Goal: Check status: Check status

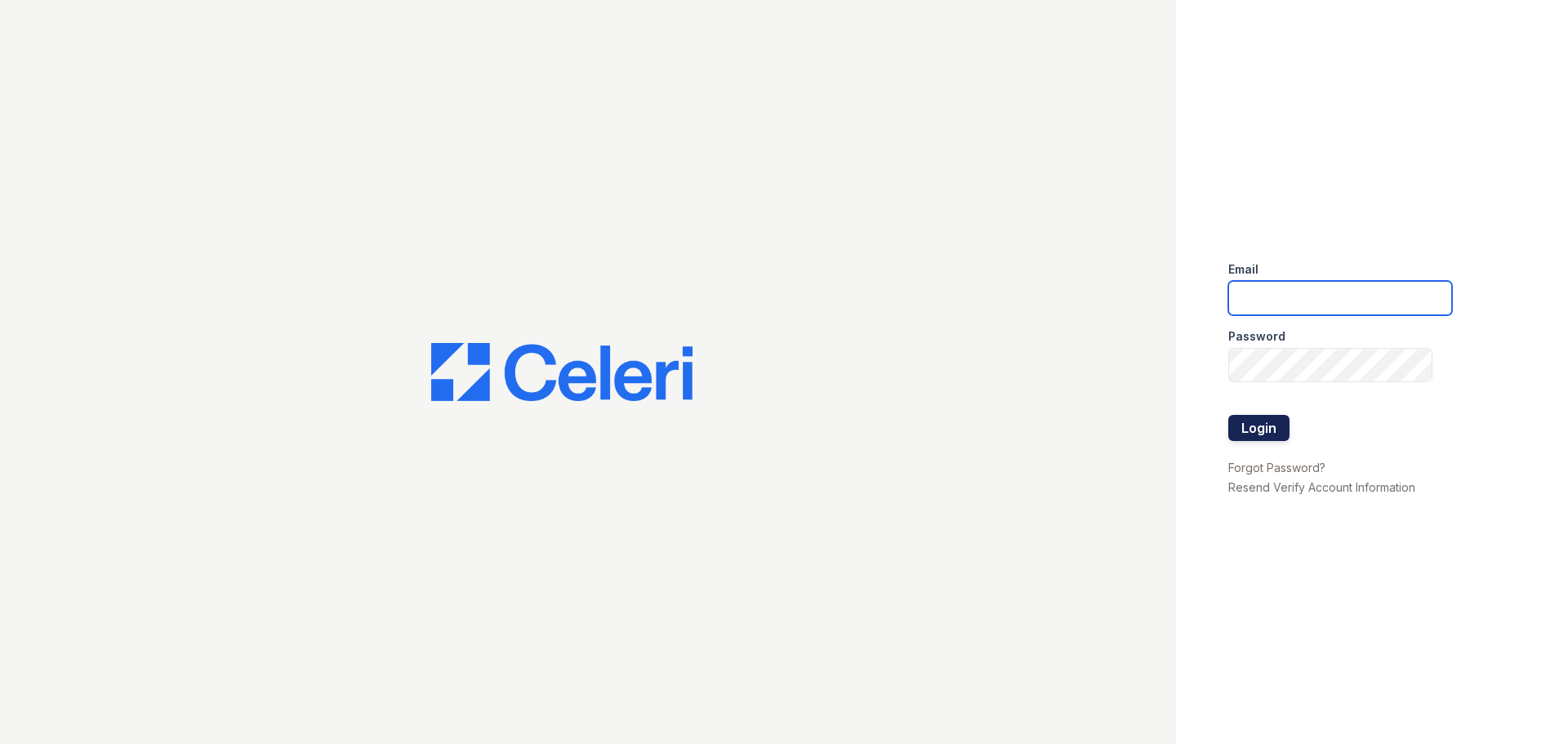
type input "edziurkiewicz@trinity-pm.com"
drag, startPoint x: 1264, startPoint y: 419, endPoint x: 1246, endPoint y: 459, distance: 43.9
click at [1264, 421] on button "Login" at bounding box center [1259, 427] width 61 height 26
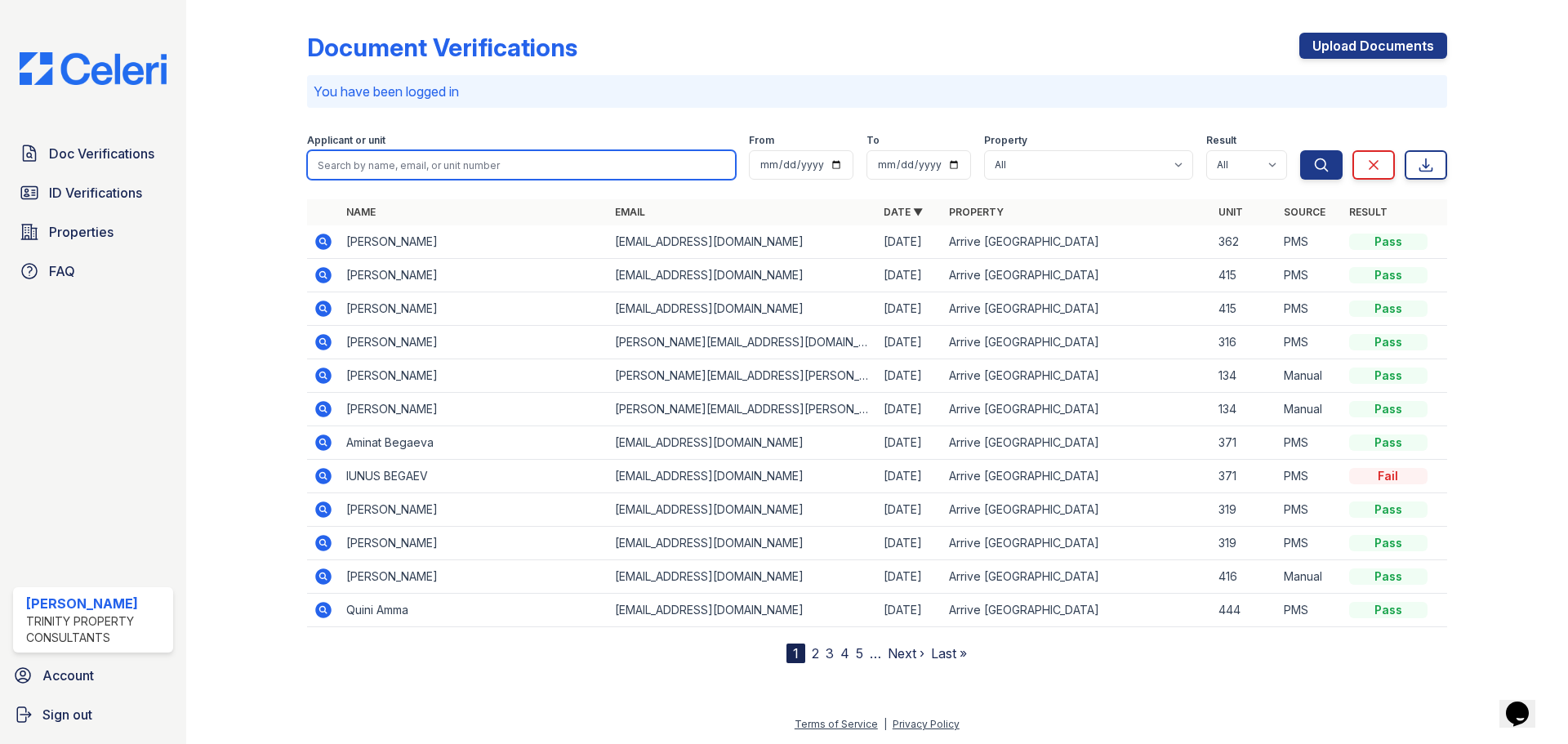
drag, startPoint x: 373, startPoint y: 164, endPoint x: 218, endPoint y: 173, distance: 155.3
click at [373, 164] on input "search" at bounding box center [521, 165] width 429 height 30
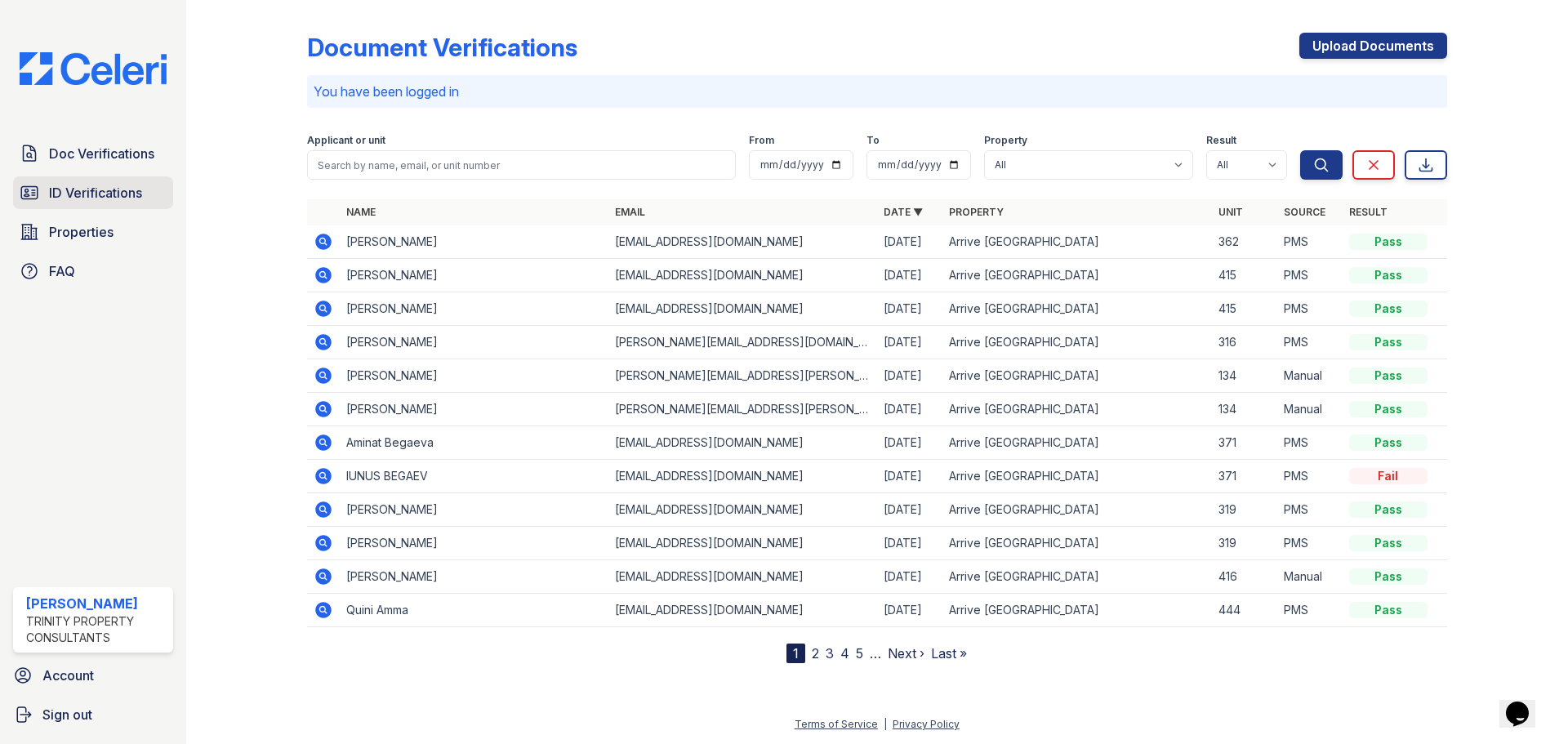
click at [104, 194] on span "ID Verifications" at bounding box center [95, 193] width 93 height 20
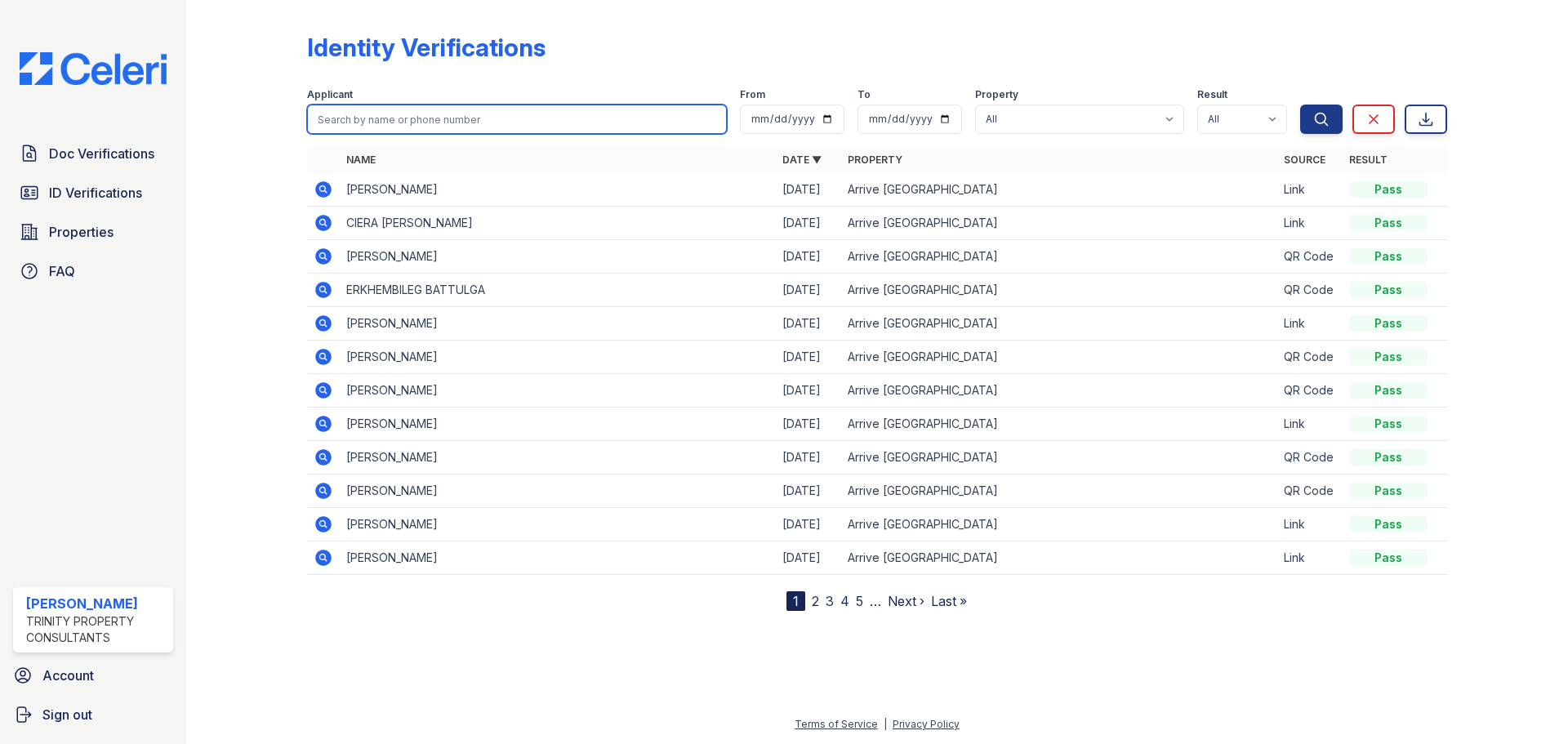
click at [404, 117] on input "search" at bounding box center [516, 119] width 420 height 30
type input "p"
type input "osha"
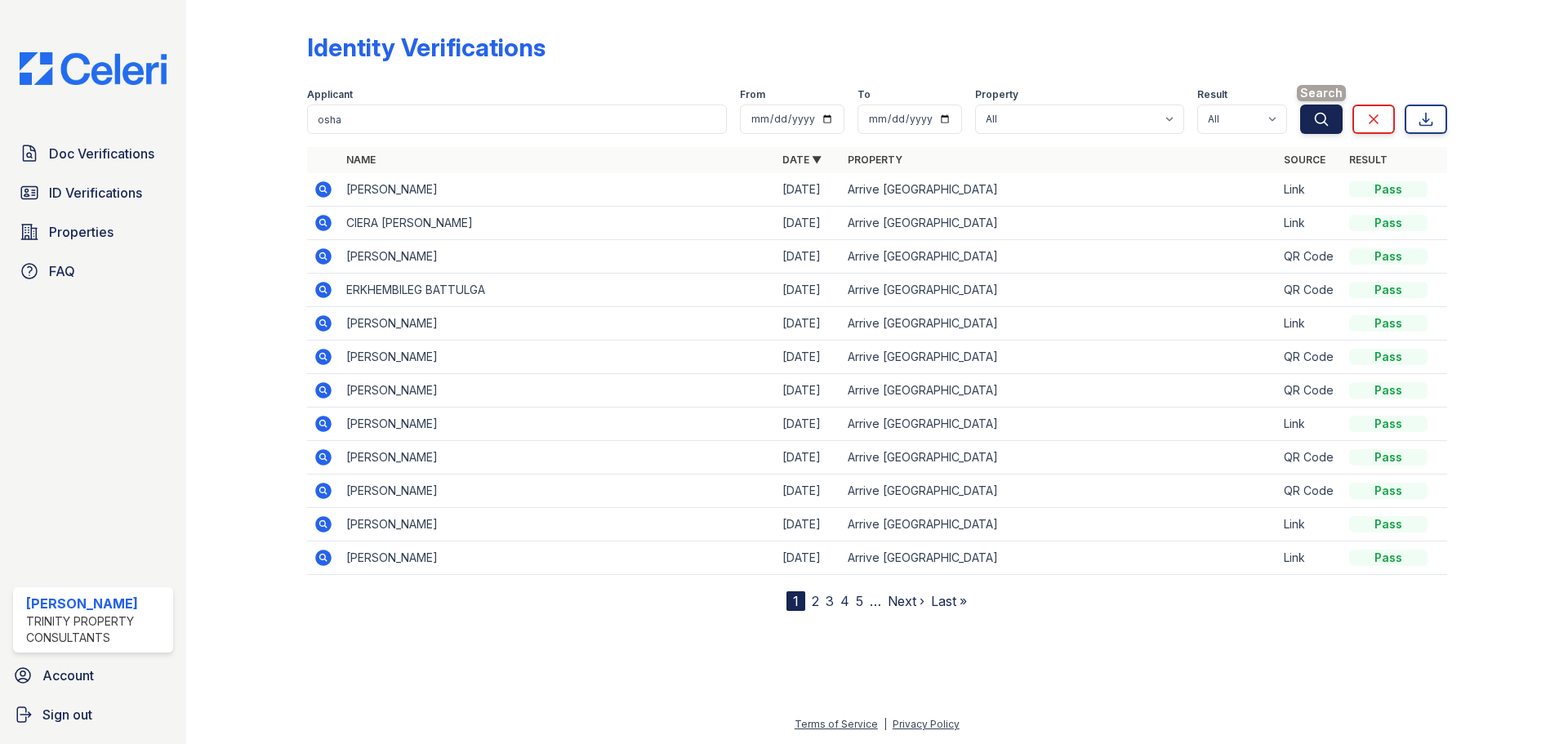
click at [1331, 115] on button "Search" at bounding box center [1321, 119] width 42 height 30
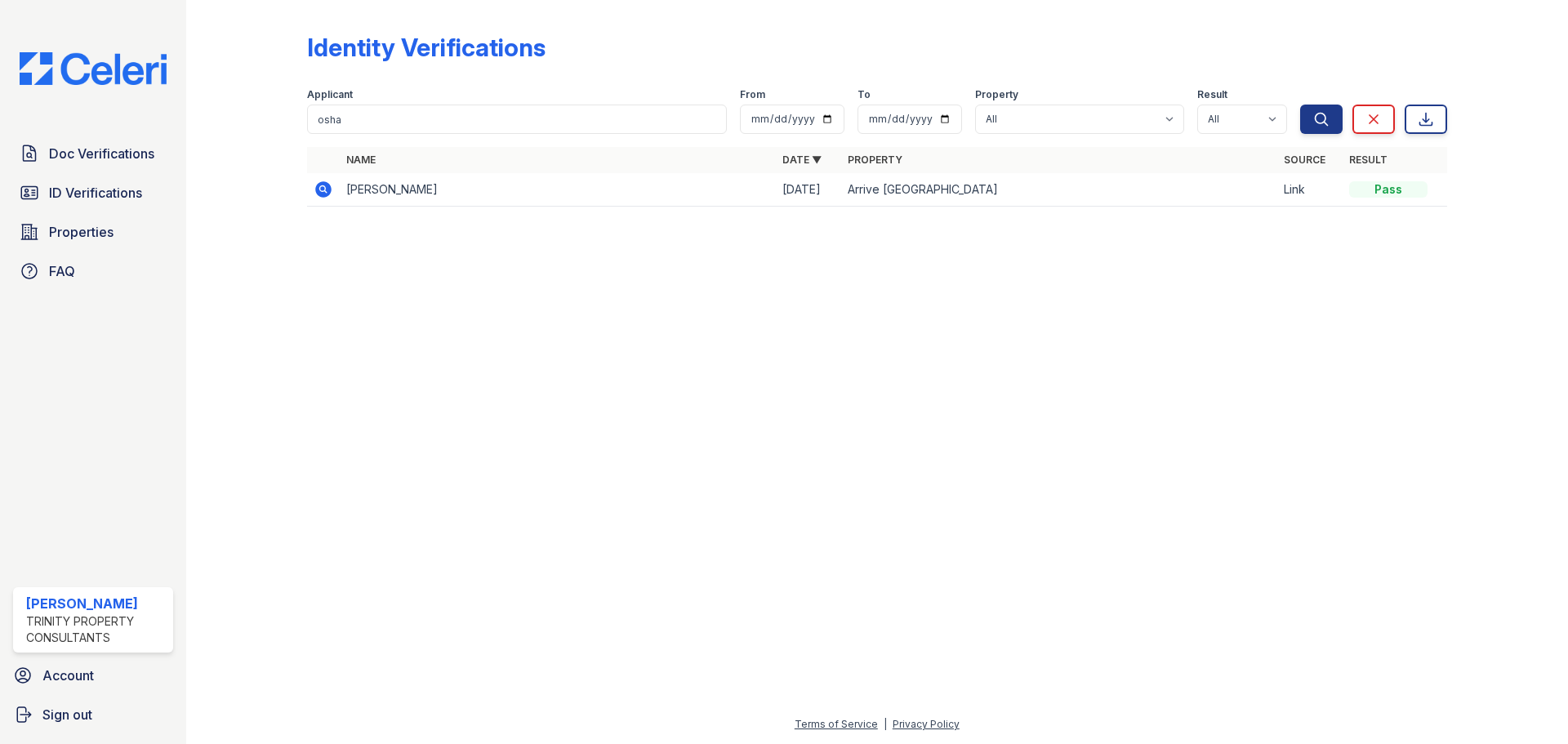
click at [329, 185] on icon at bounding box center [323, 189] width 16 height 16
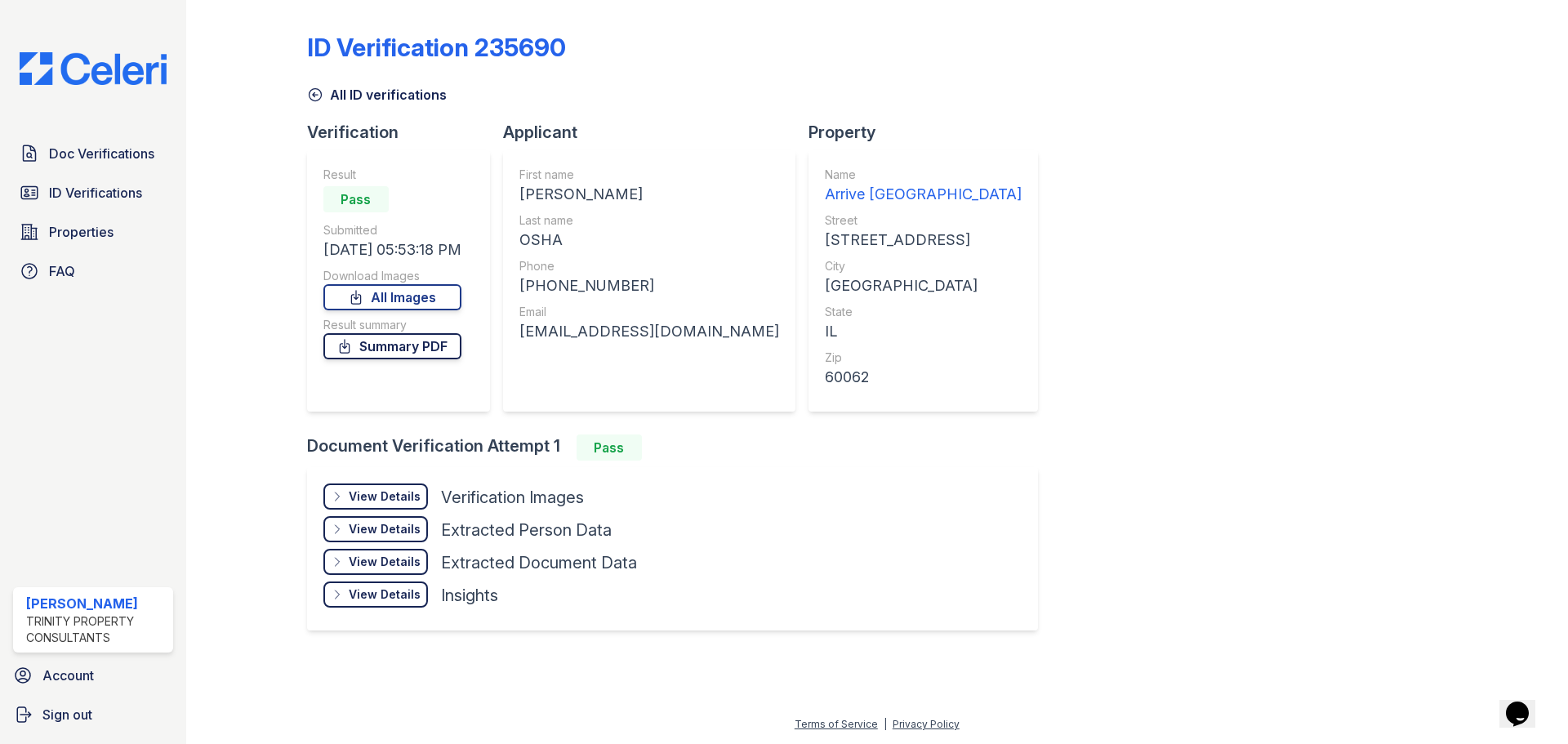
click at [372, 349] on link "Summary PDF" at bounding box center [392, 345] width 138 height 26
drag, startPoint x: 675, startPoint y: 77, endPoint x: 648, endPoint y: 22, distance: 61.3
